Goal: Information Seeking & Learning: Check status

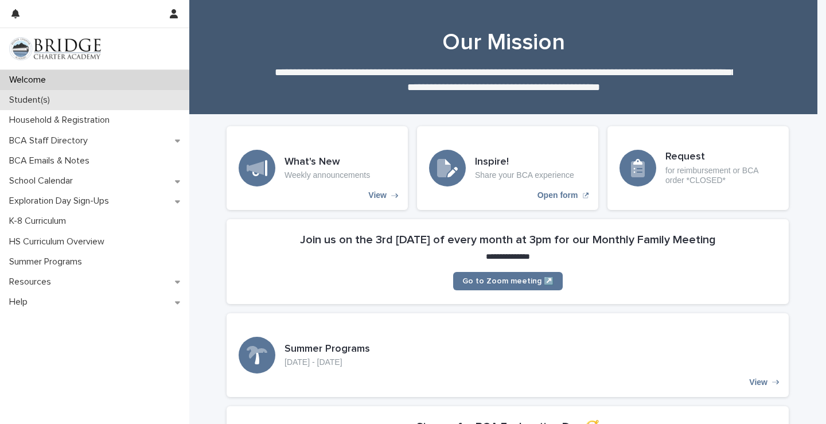
click at [44, 99] on p "Student(s)" at bounding box center [32, 100] width 55 height 11
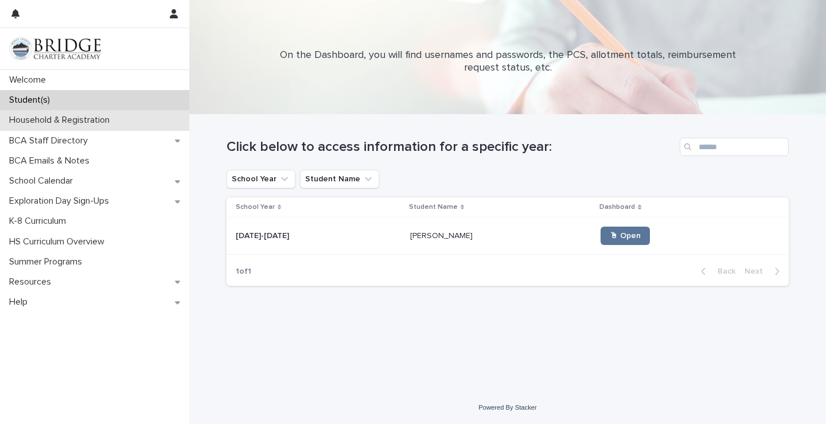
click at [83, 119] on p "Household & Registration" at bounding box center [62, 120] width 114 height 11
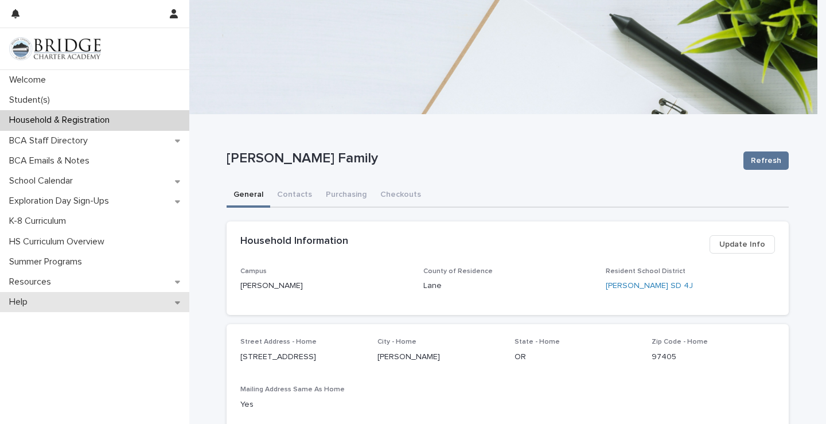
click at [73, 293] on div "Help" at bounding box center [94, 302] width 189 height 20
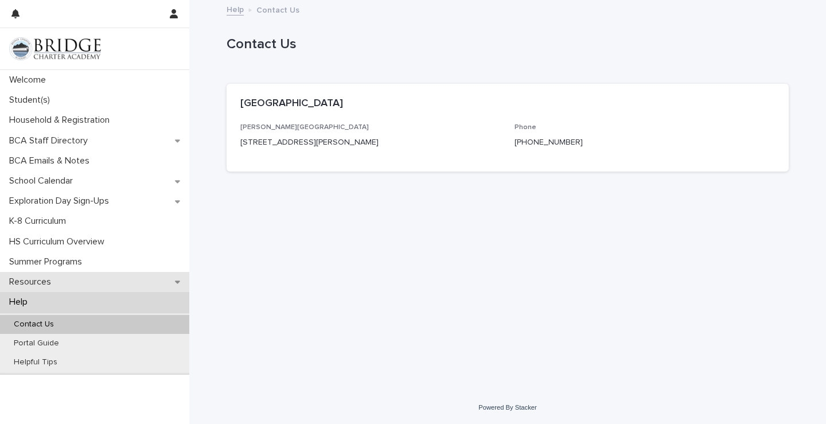
click at [74, 284] on div "Resources" at bounding box center [94, 282] width 189 height 20
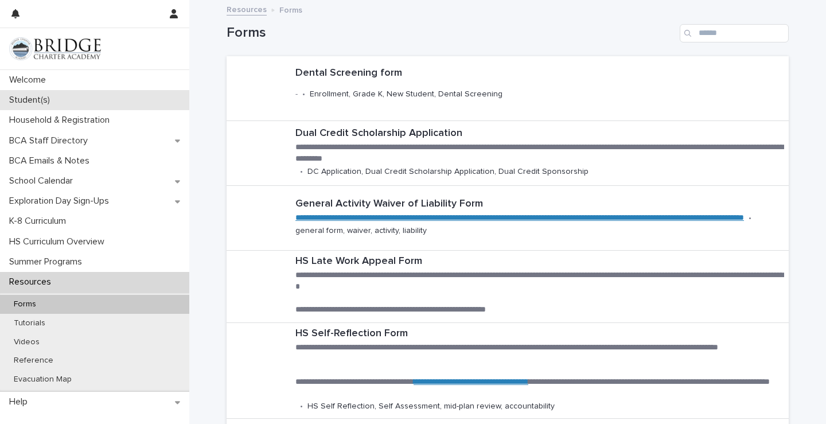
click at [35, 102] on p "Student(s)" at bounding box center [32, 100] width 55 height 11
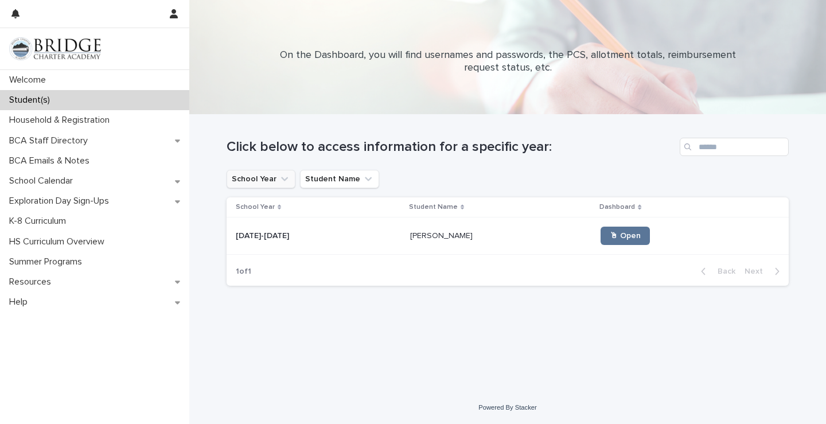
click at [282, 173] on button "School Year" at bounding box center [261, 179] width 69 height 18
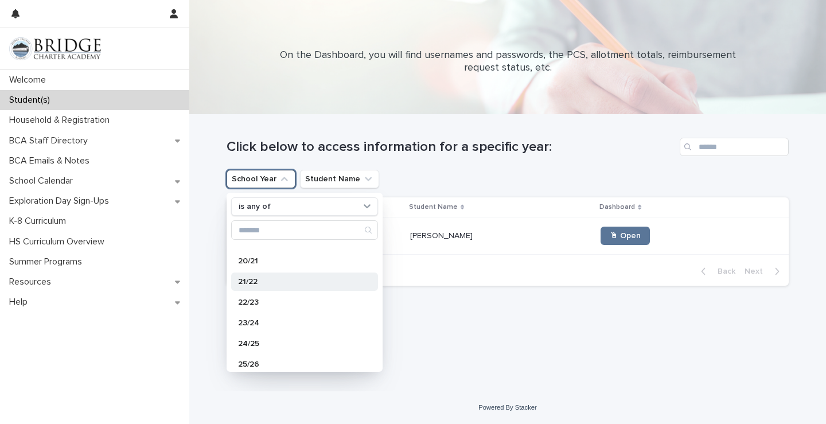
scroll to position [115, 0]
click at [254, 325] on p "24/25" at bounding box center [299, 324] width 122 height 8
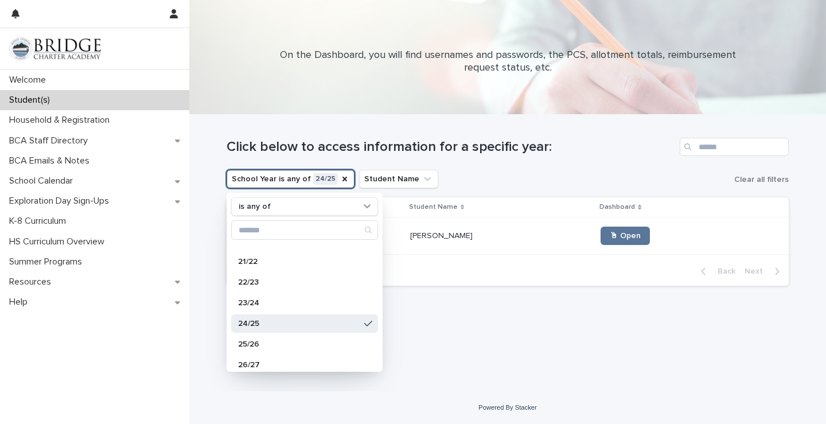
click at [504, 181] on div "School Year is any of 24/25 is any of 15/16 16/17 17/18 18/19 19/20 20/21 21/22…" at bounding box center [508, 179] width 562 height 18
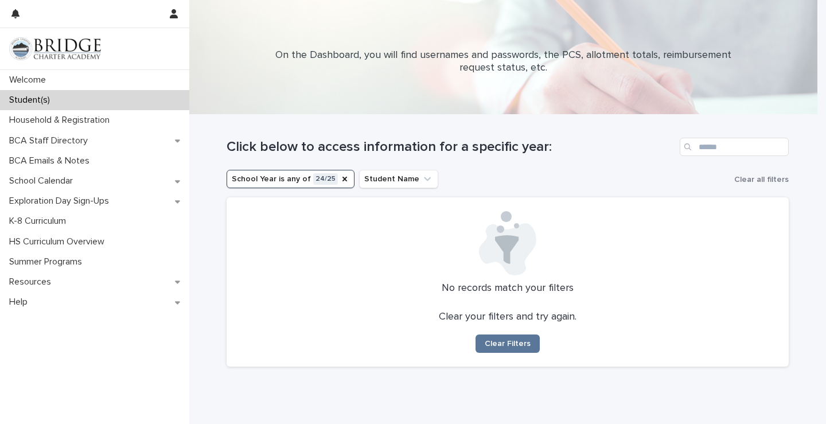
click at [75, 99] on div "Student(s)" at bounding box center [94, 100] width 189 height 20
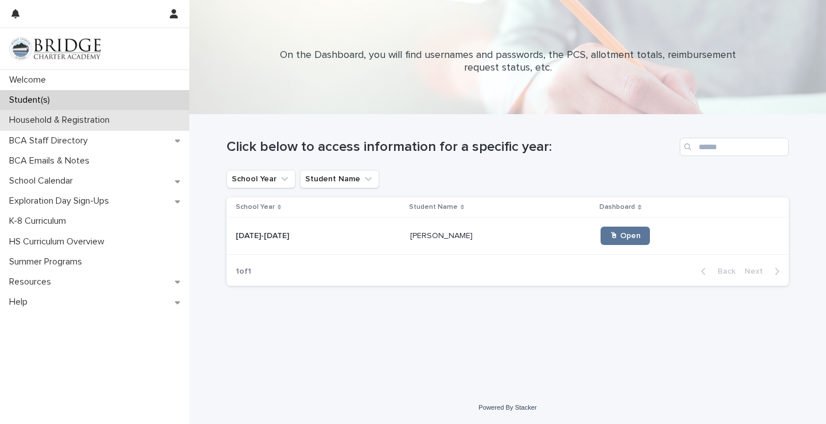
click at [67, 121] on p "Household & Registration" at bounding box center [62, 120] width 114 height 11
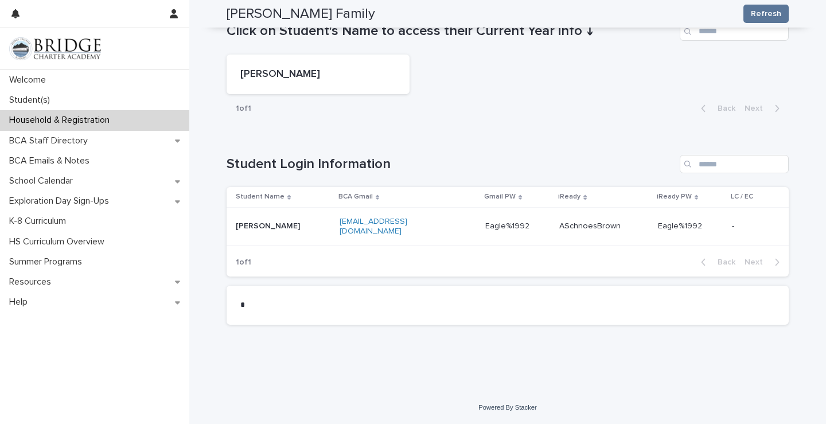
scroll to position [418, 0]
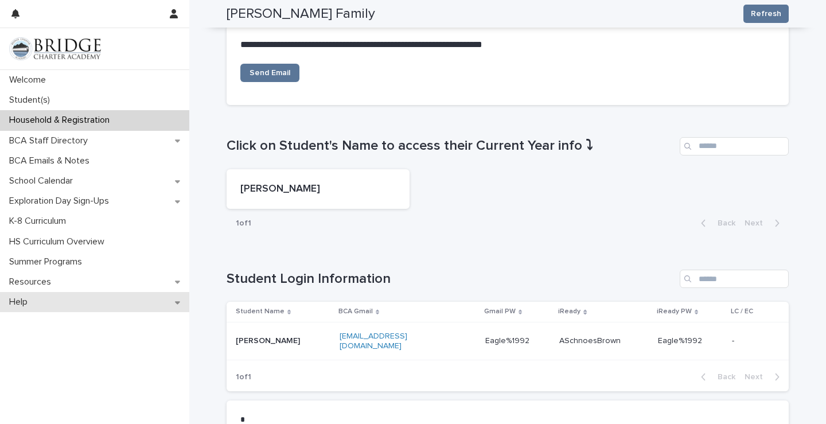
click at [80, 302] on div "Help" at bounding box center [94, 302] width 189 height 20
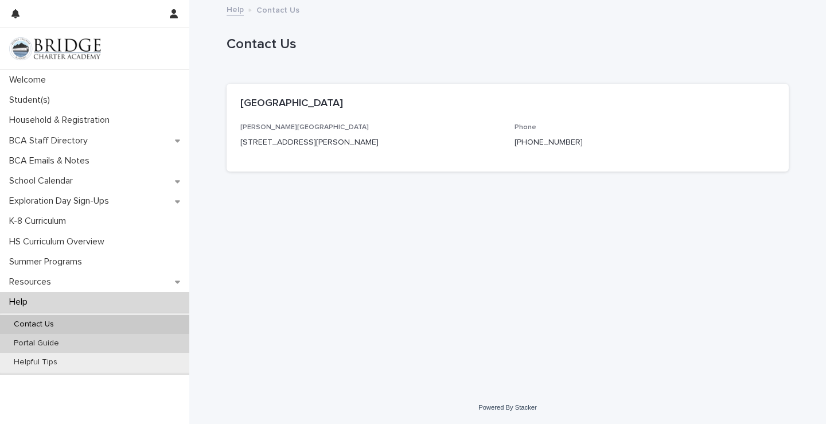
click at [77, 341] on div "Portal Guide" at bounding box center [94, 343] width 189 height 19
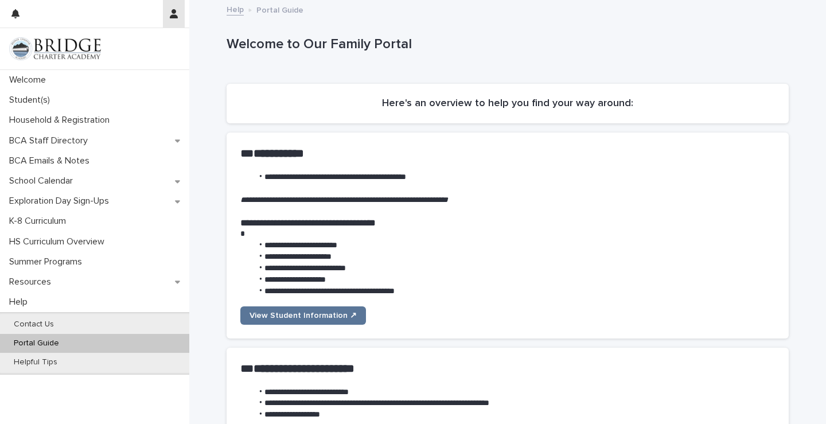
click at [174, 10] on icon "button" at bounding box center [174, 13] width 8 height 9
click at [15, 13] on div at bounding box center [413, 212] width 826 height 424
click at [15, 13] on icon "button" at bounding box center [15, 13] width 8 height 9
click at [61, 10] on div "No notifications to show." at bounding box center [84, 14] width 147 height 28
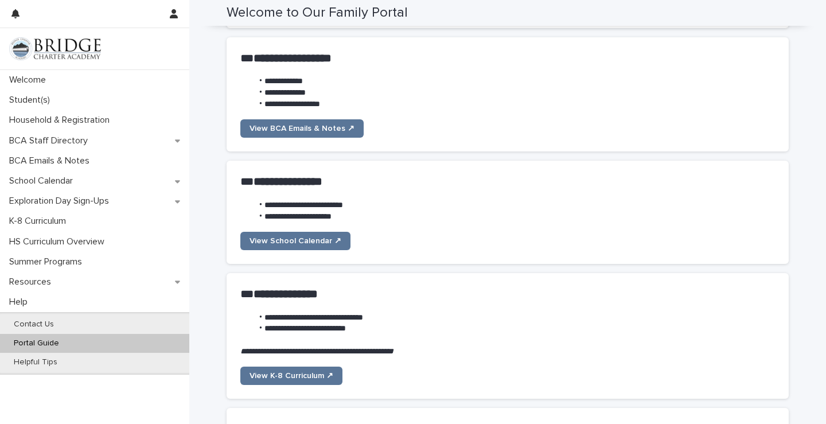
scroll to position [631, 0]
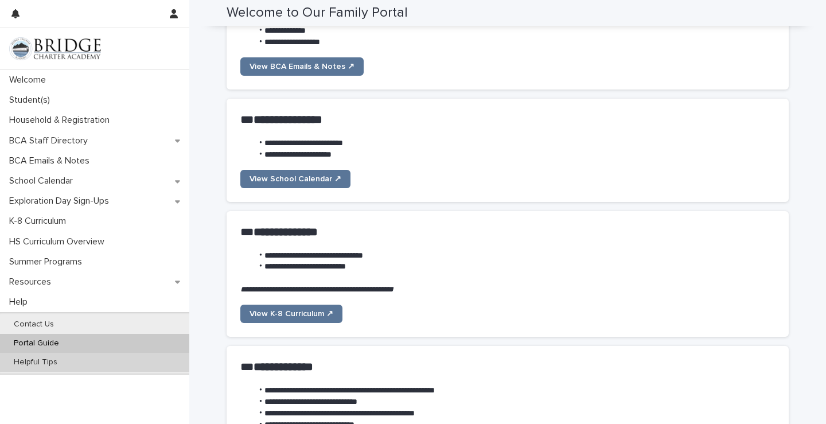
click at [18, 360] on p "Helpful Tips" at bounding box center [36, 363] width 62 height 10
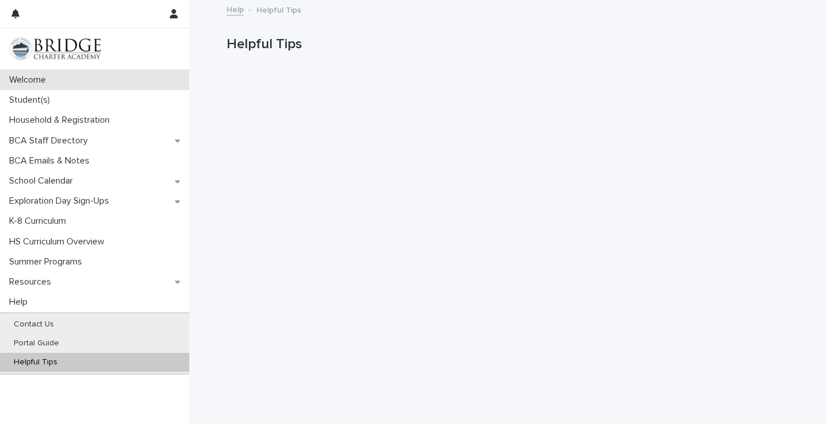
click at [76, 75] on div "Welcome" at bounding box center [94, 80] width 189 height 20
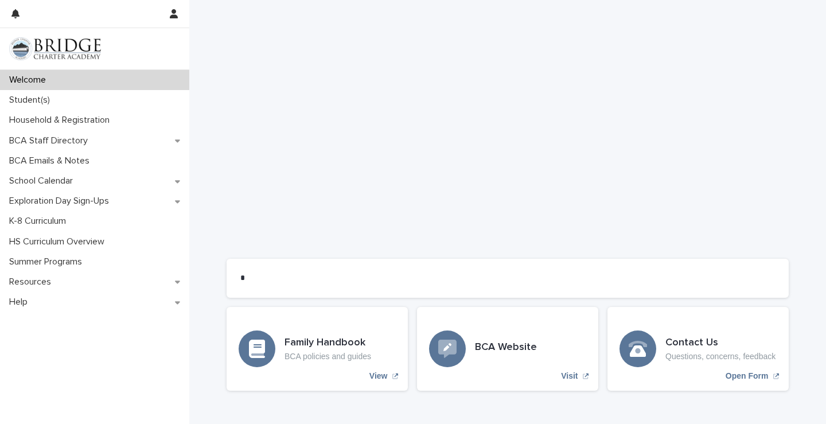
scroll to position [898, 0]
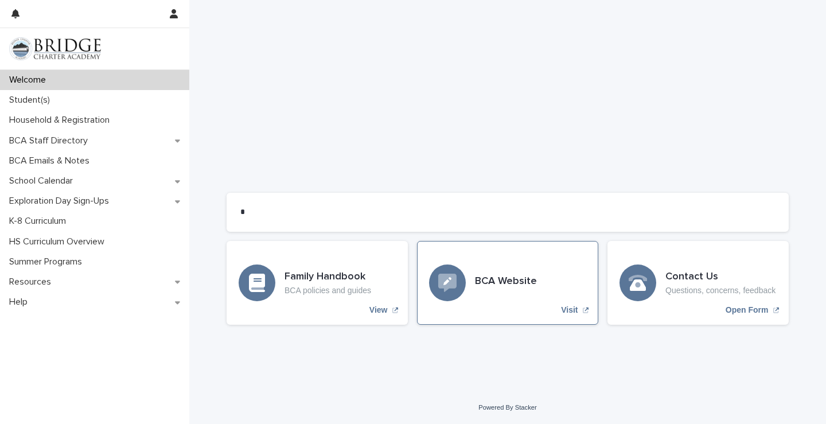
click at [572, 310] on p "Visit" at bounding box center [569, 310] width 17 height 10
click at [724, 291] on p "Questions, concerns, feedback" at bounding box center [721, 291] width 110 height 10
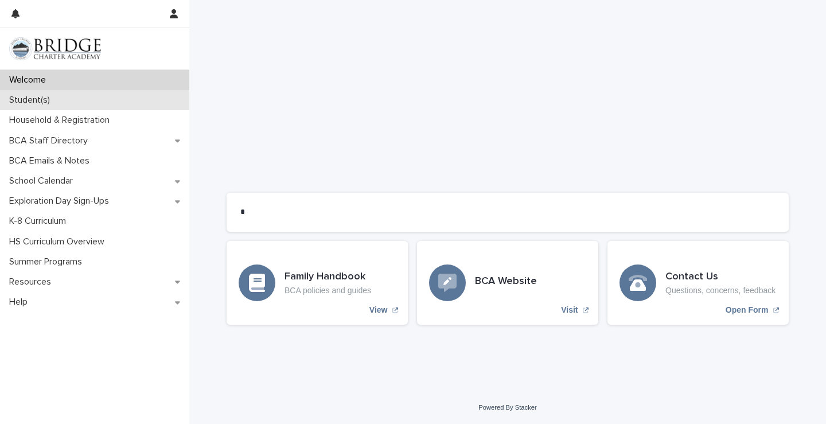
click at [94, 106] on div "Student(s)" at bounding box center [94, 100] width 189 height 20
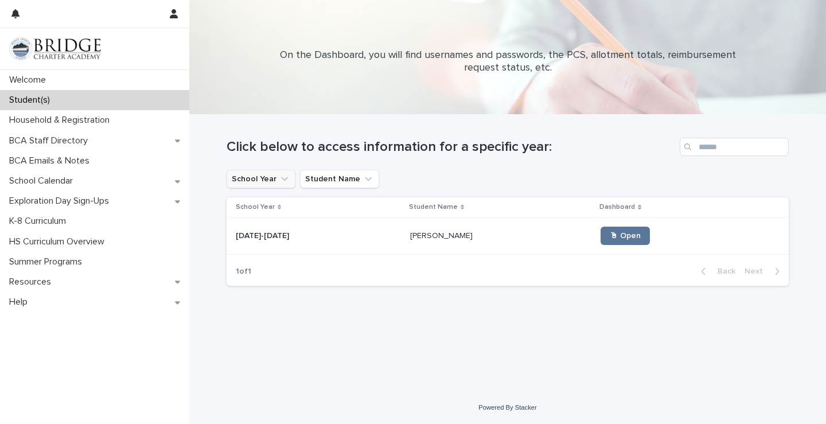
click at [286, 183] on icon "School Year" at bounding box center [284, 178] width 11 height 11
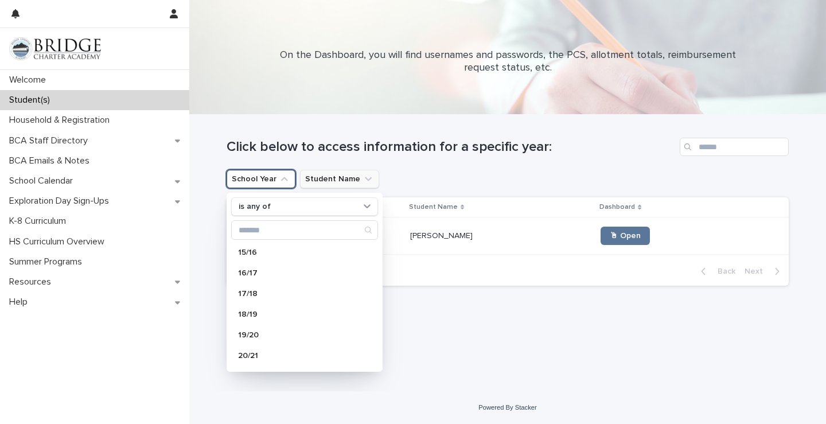
click at [343, 184] on button "Student Name" at bounding box center [339, 179] width 79 height 18
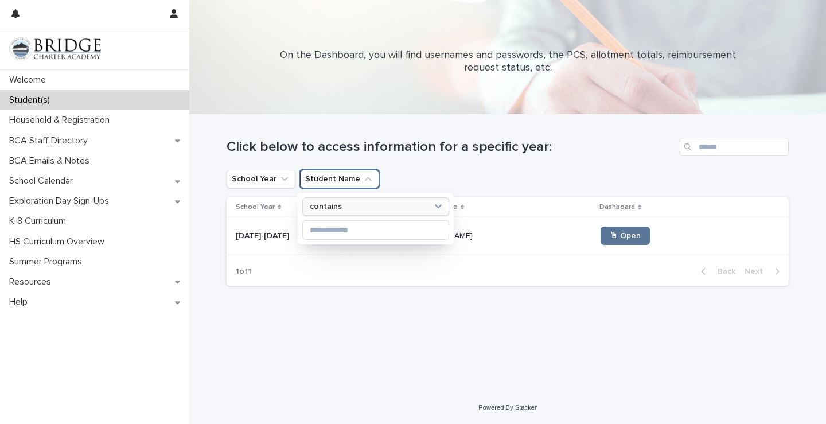
click at [356, 211] on div "contains" at bounding box center [368, 207] width 127 height 12
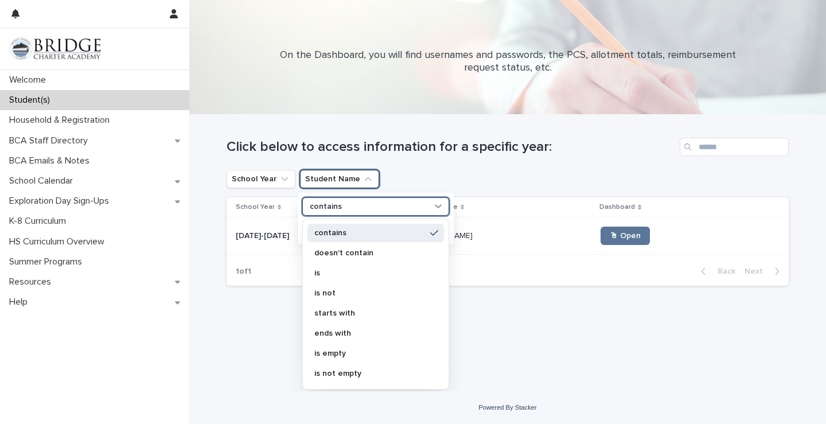
click at [371, 236] on p "contains" at bounding box center [370, 233] width 111 height 8
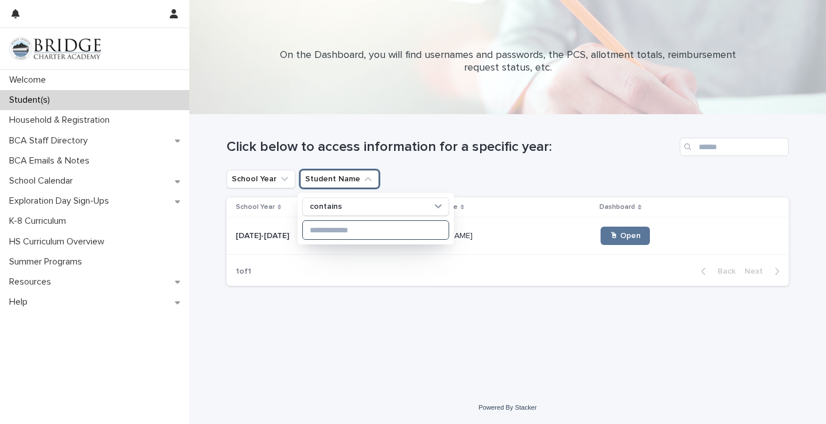
click at [364, 233] on input at bounding box center [376, 230] width 146 height 18
type input "****"
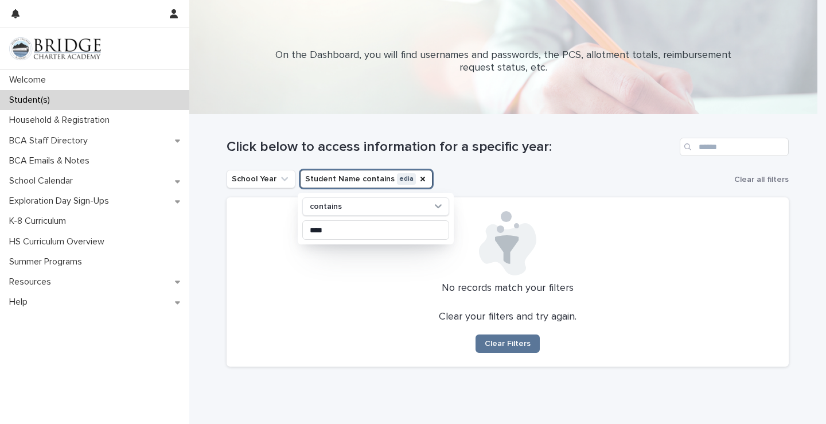
click at [40, 98] on p "Student(s)" at bounding box center [32, 100] width 55 height 11
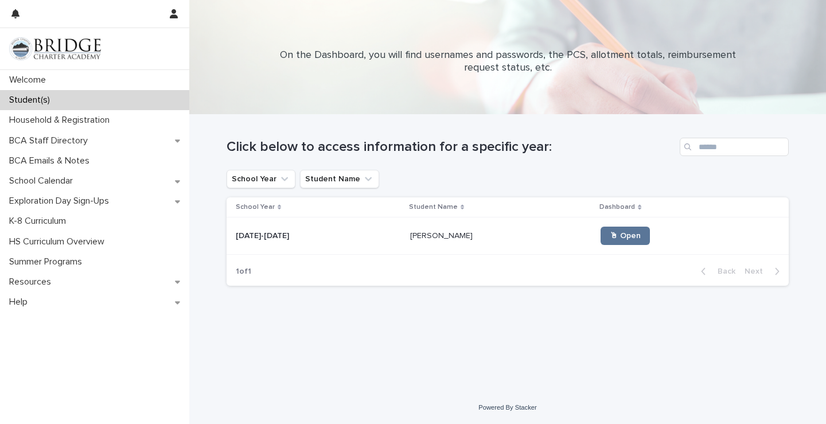
click at [410, 227] on div "[PERSON_NAME] [PERSON_NAME]" at bounding box center [501, 236] width 182 height 19
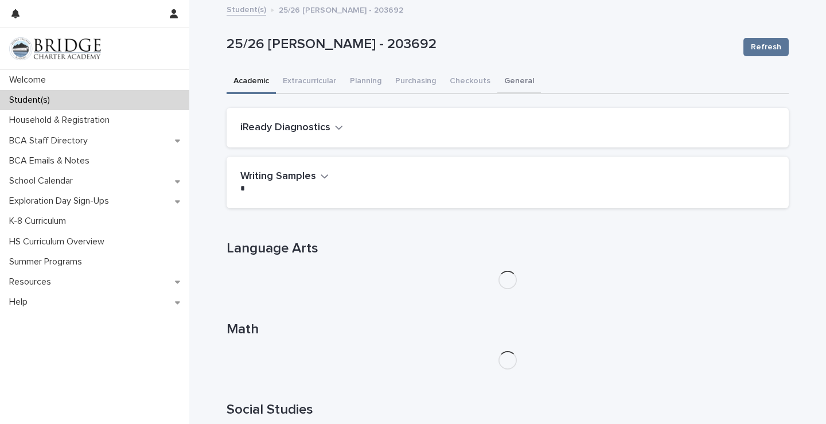
click at [505, 80] on button "General" at bounding box center [520, 82] width 44 height 24
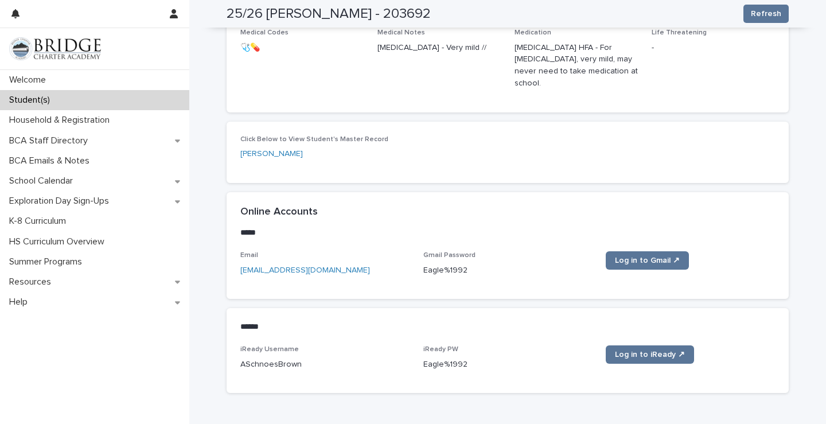
scroll to position [458, 0]
